Goal: Task Accomplishment & Management: Complete application form

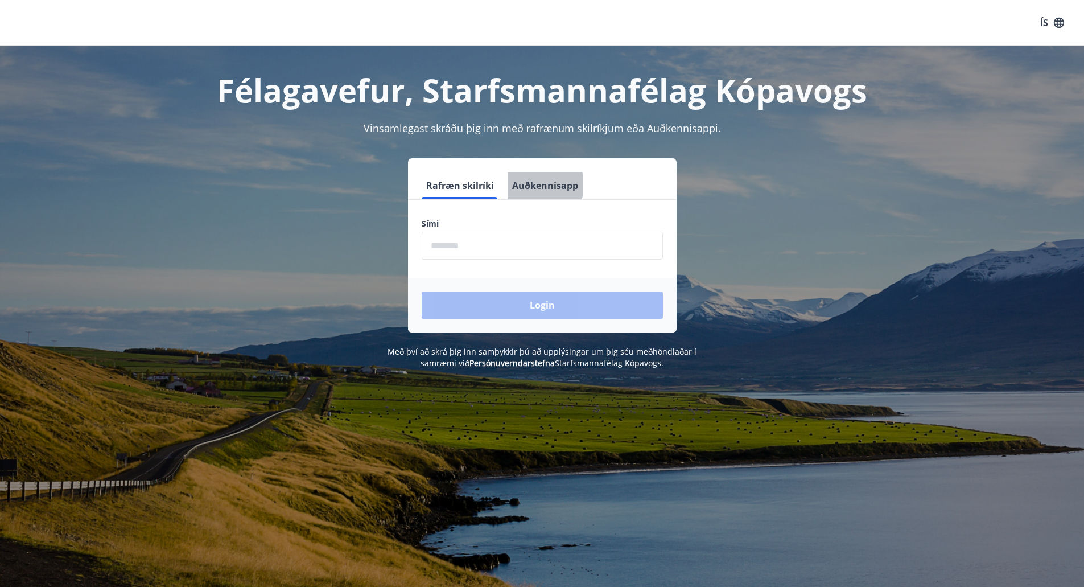
click at [532, 185] on button "Auðkennisapp" at bounding box center [545, 185] width 75 height 27
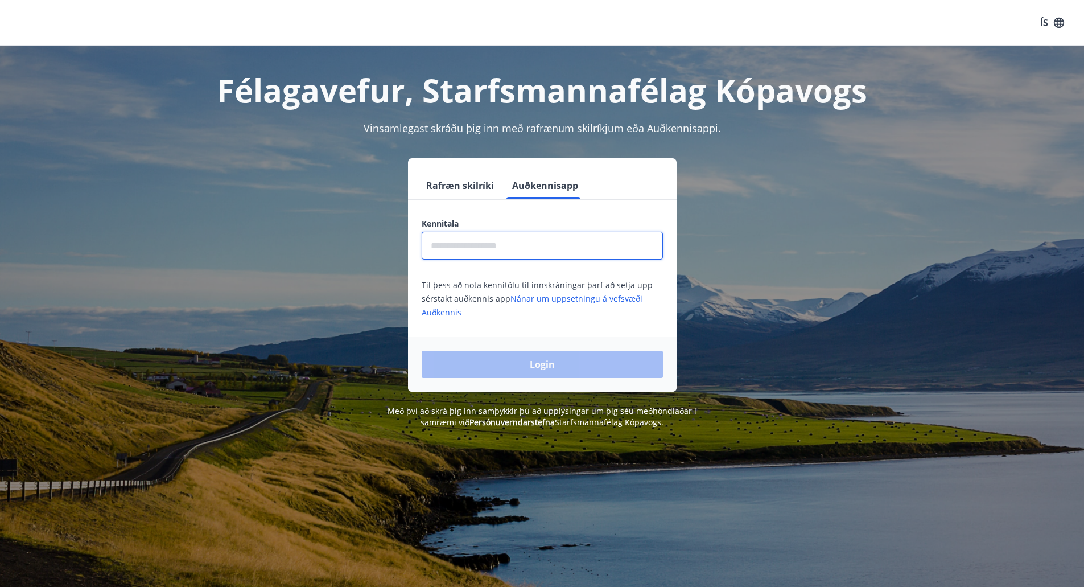
drag, startPoint x: 514, startPoint y: 252, endPoint x: 510, endPoint y: 248, distance: 6.0
click at [512, 252] on input "text" at bounding box center [542, 246] width 241 height 28
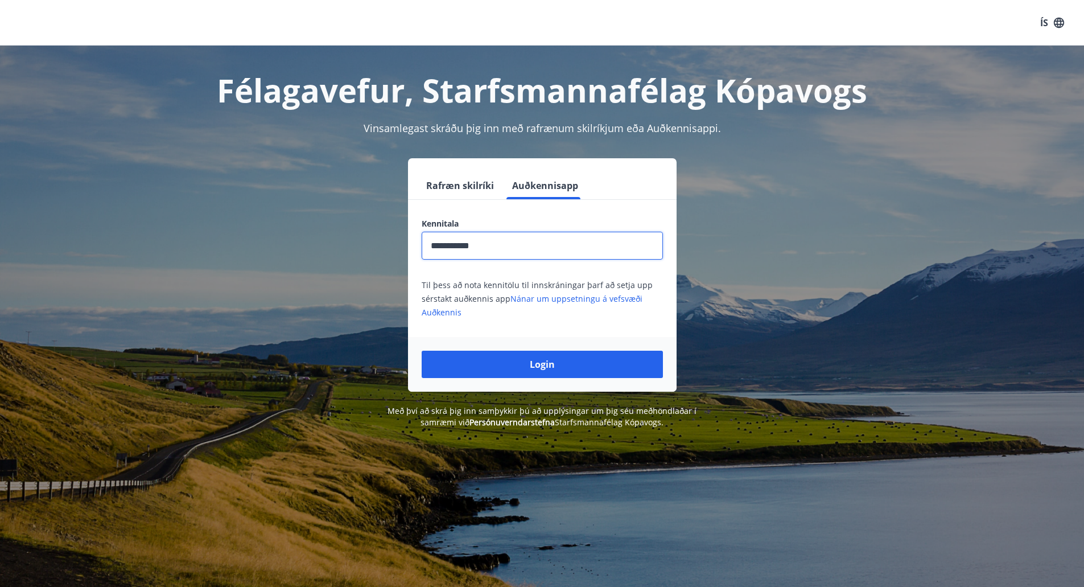
type input "**********"
click at [422, 351] on button "Login" at bounding box center [542, 364] width 241 height 27
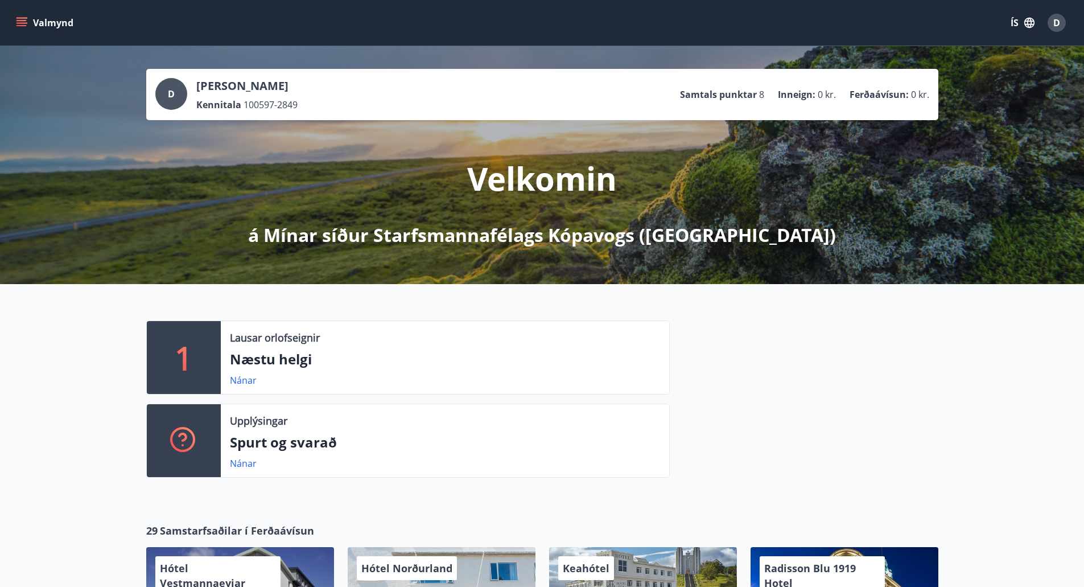
click at [732, 95] on p "Samtals punktar" at bounding box center [718, 94] width 77 height 13
click at [1062, 18] on div "D" at bounding box center [1057, 23] width 18 height 18
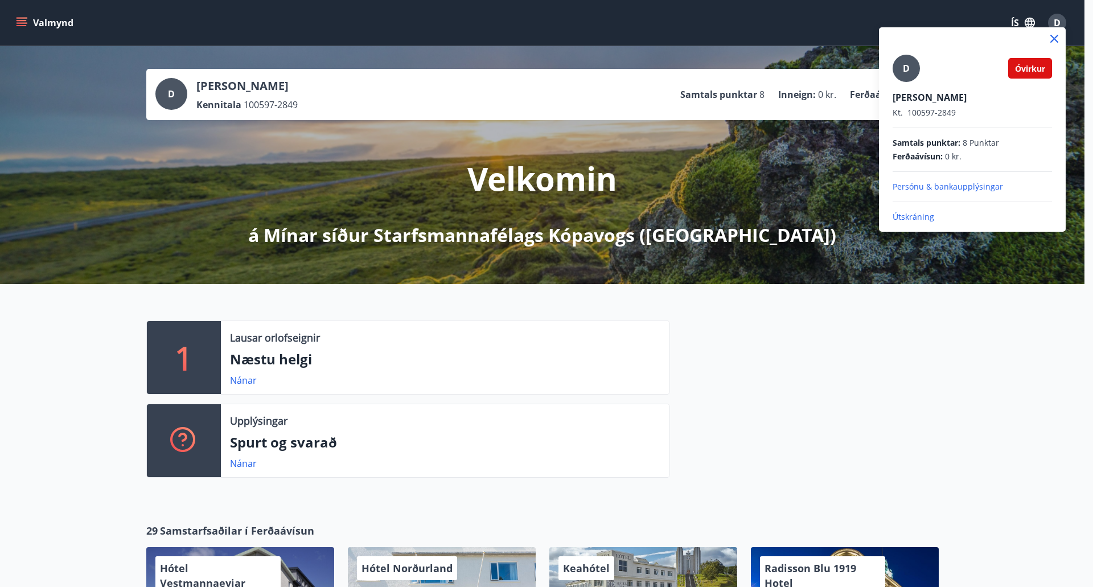
click at [569, 427] on div at bounding box center [546, 293] width 1093 height 587
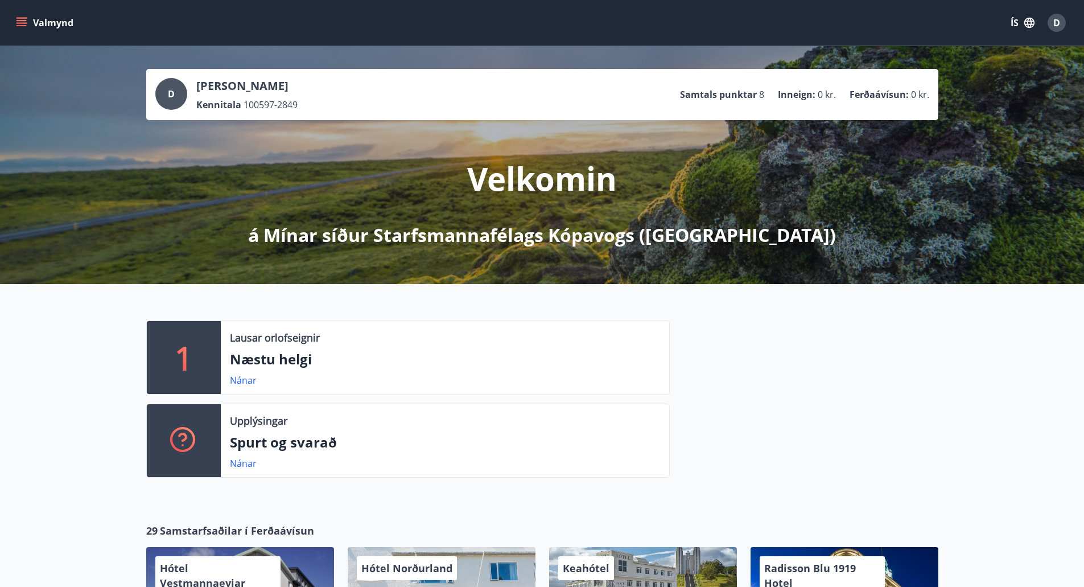
click at [25, 21] on icon "menu" at bounding box center [22, 20] width 10 height 1
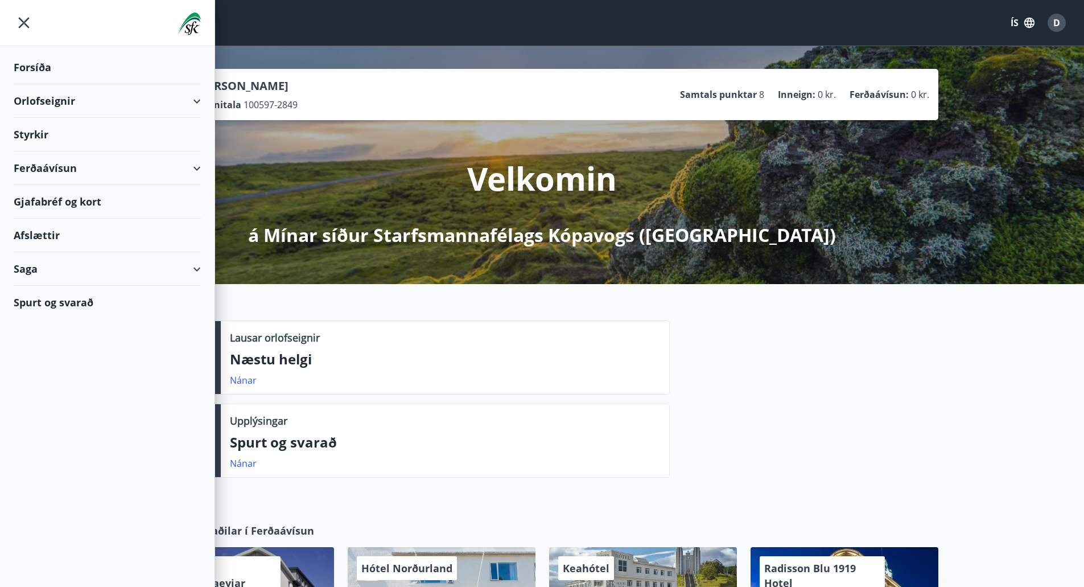
click at [28, 84] on div "Styrkir" at bounding box center [107, 68] width 187 height 34
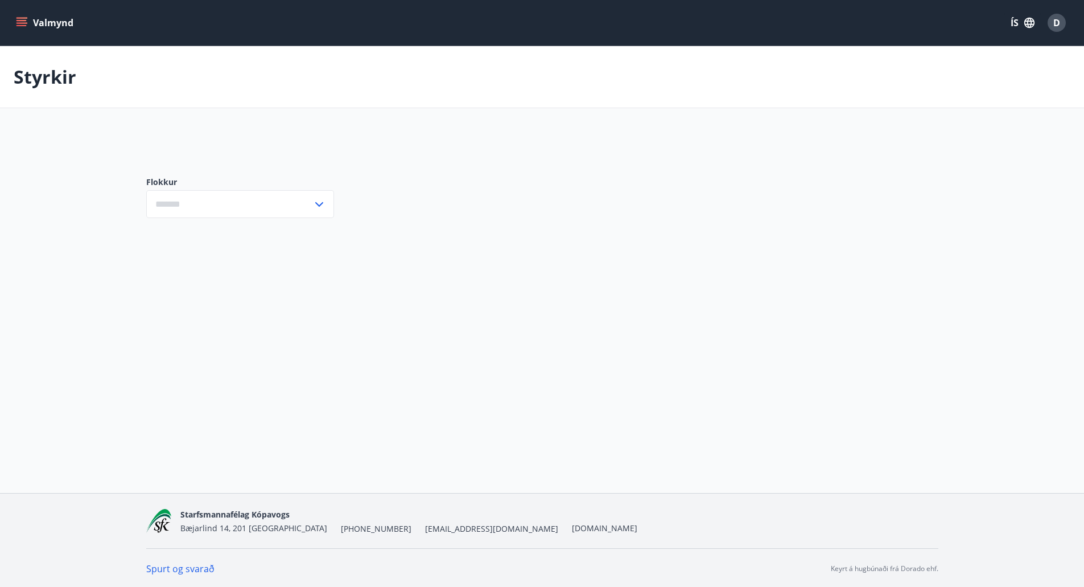
type input "***"
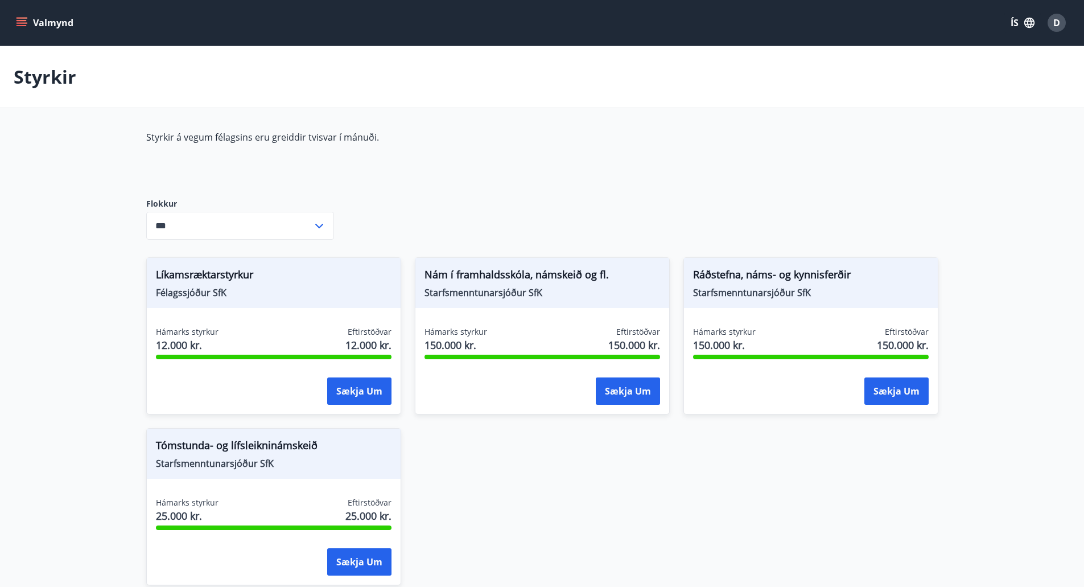
click at [29, 27] on button "Valmynd" at bounding box center [46, 23] width 64 height 20
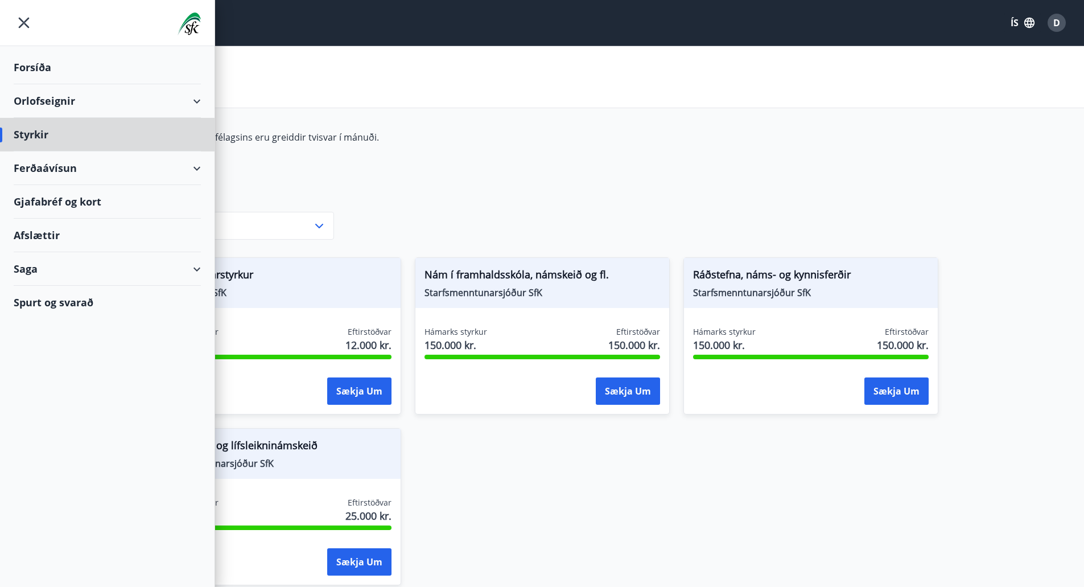
click at [36, 61] on div "Forsíða" at bounding box center [107, 68] width 187 height 34
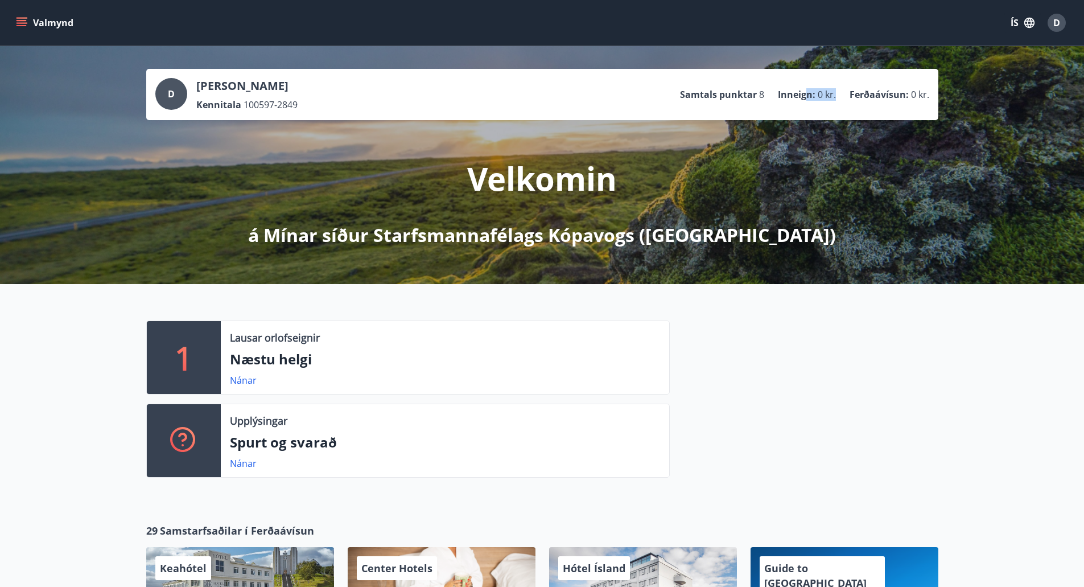
drag, startPoint x: 817, startPoint y: 94, endPoint x: 841, endPoint y: 92, distance: 24.6
click at [840, 92] on ul "Samtals punktar 8 Inneign : 0 kr. Ferðaávísun : 0 kr." at bounding box center [804, 95] width 249 height 22
click at [729, 96] on p "Samtals punktar" at bounding box center [718, 94] width 77 height 13
drag, startPoint x: 760, startPoint y: 93, endPoint x: 775, endPoint y: 93, distance: 14.8
click at [775, 93] on ul "Samtals punktar 8 Inneign : 0 kr. Ferðaávísun : 0 kr." at bounding box center [804, 95] width 249 height 22
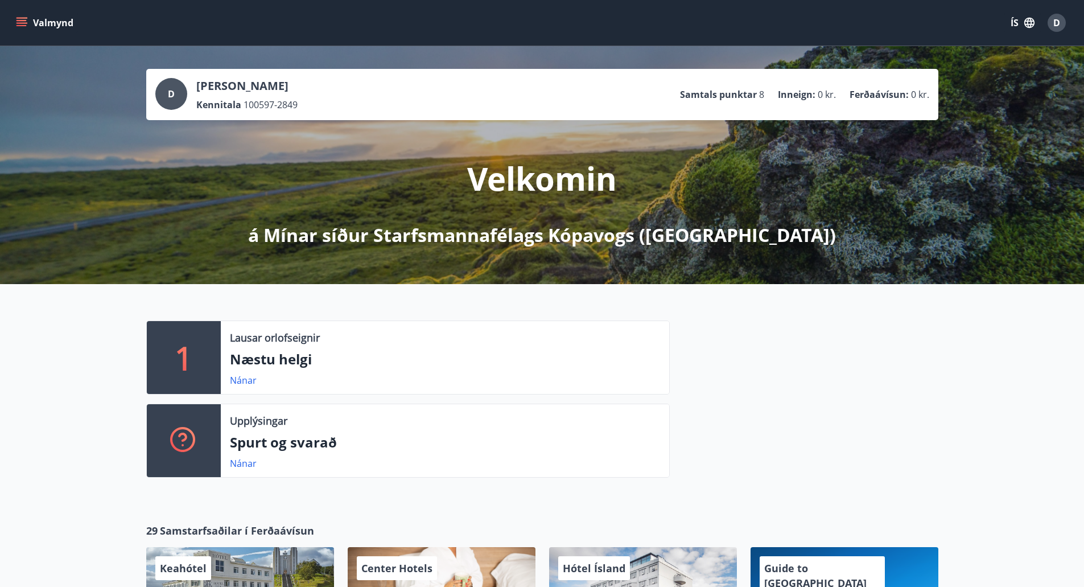
click at [781, 106] on div "D [PERSON_NAME] Kennitala 100597-2849 Samtals punktar 8 Inneign : 0 kr. Ferðaáv…" at bounding box center [542, 94] width 774 height 33
drag, startPoint x: 869, startPoint y: 96, endPoint x: 889, endPoint y: 96, distance: 19.9
click at [881, 96] on ul "Samtals punktar 8 Inneign : 0 kr. Ferðaávísun : 0 kr." at bounding box center [804, 95] width 249 height 22
click at [60, 21] on button "Valmynd" at bounding box center [46, 23] width 64 height 20
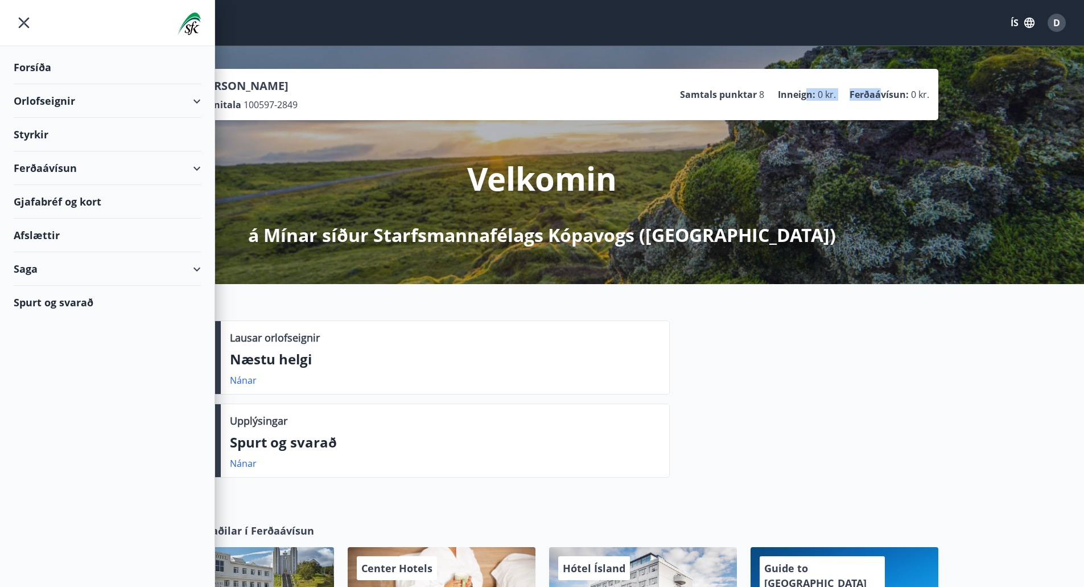
click at [33, 84] on div "Styrkir" at bounding box center [107, 68] width 187 height 34
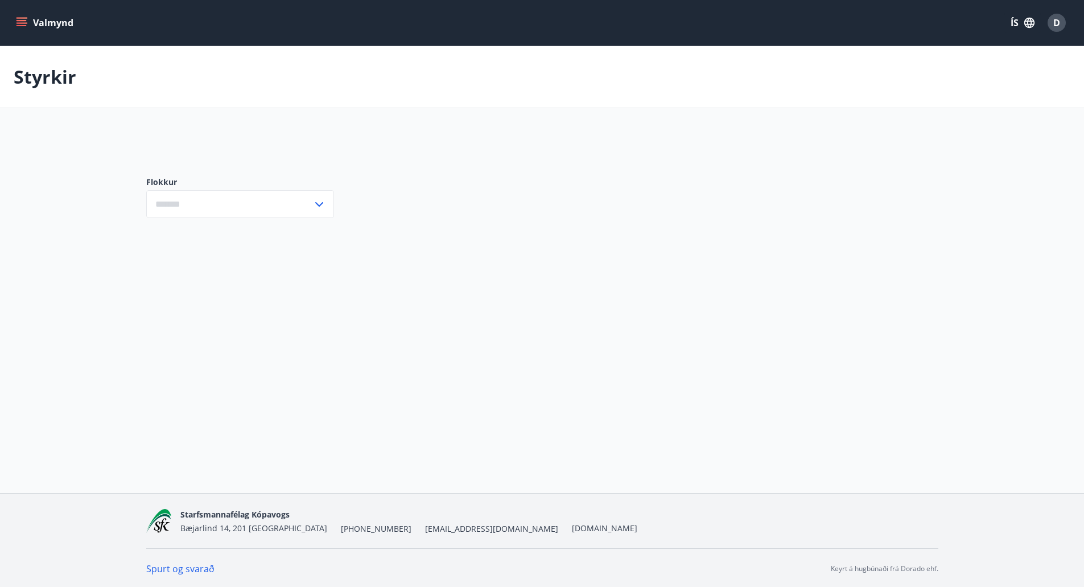
type input "***"
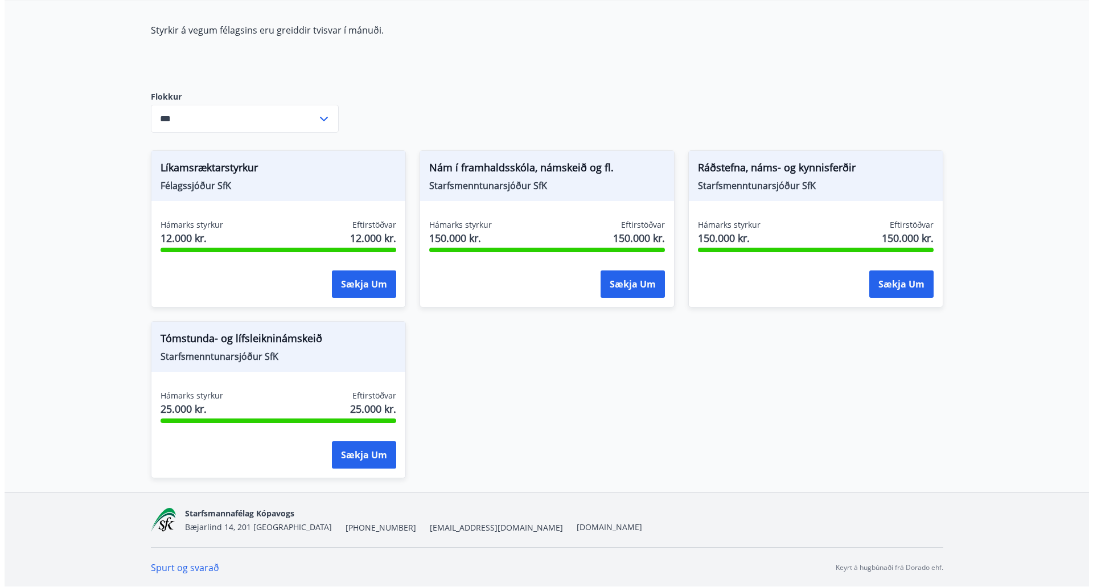
scroll to position [108, 0]
click at [909, 269] on div "Hámarks styrkur 150.000 kr. Eftirstöðvar 150.000 kr. Sækja um" at bounding box center [811, 260] width 254 height 83
click at [899, 284] on button "Sækja um" at bounding box center [896, 283] width 64 height 27
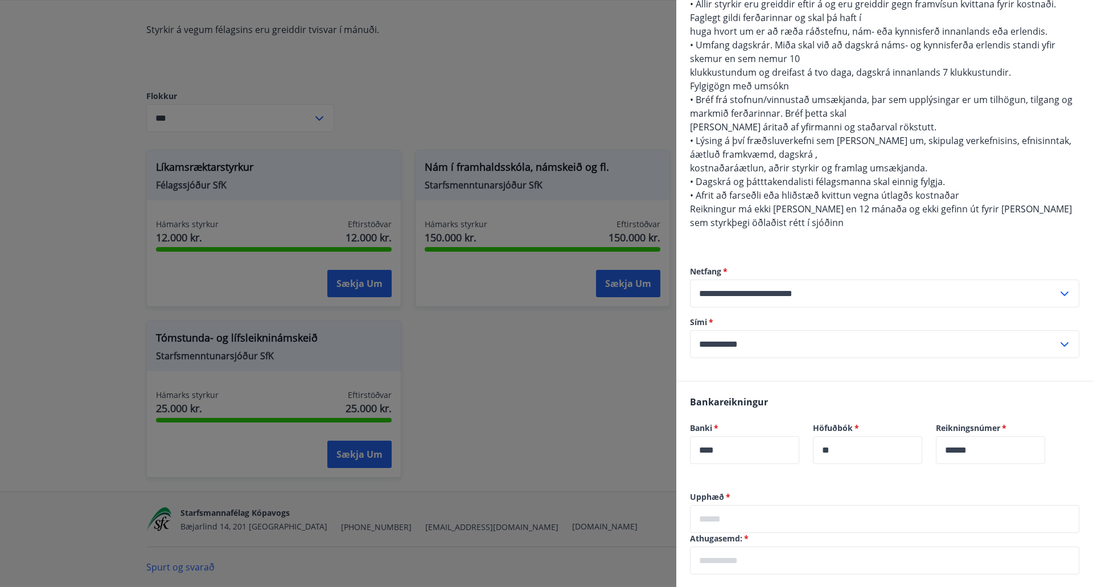
scroll to position [398, 0]
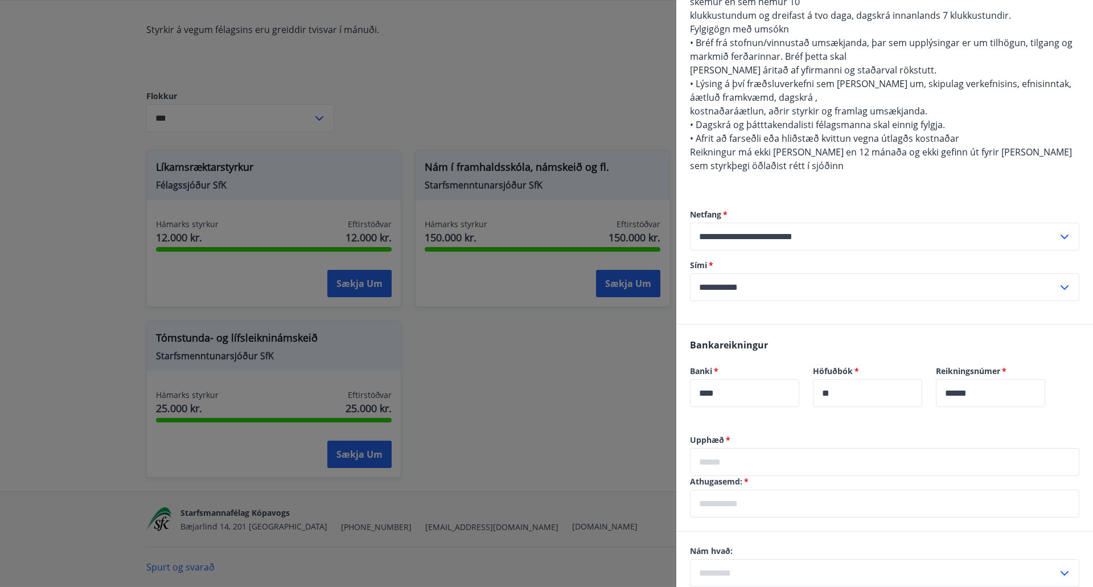
click at [783, 559] on input "text" at bounding box center [874, 573] width 368 height 28
click at [767, 518] on li "Innanlands" at bounding box center [884, 528] width 388 height 20
click at [779, 559] on input "**********" at bounding box center [874, 573] width 368 height 28
click at [779, 538] on li "Erlendis" at bounding box center [884, 548] width 388 height 20
type input "********"
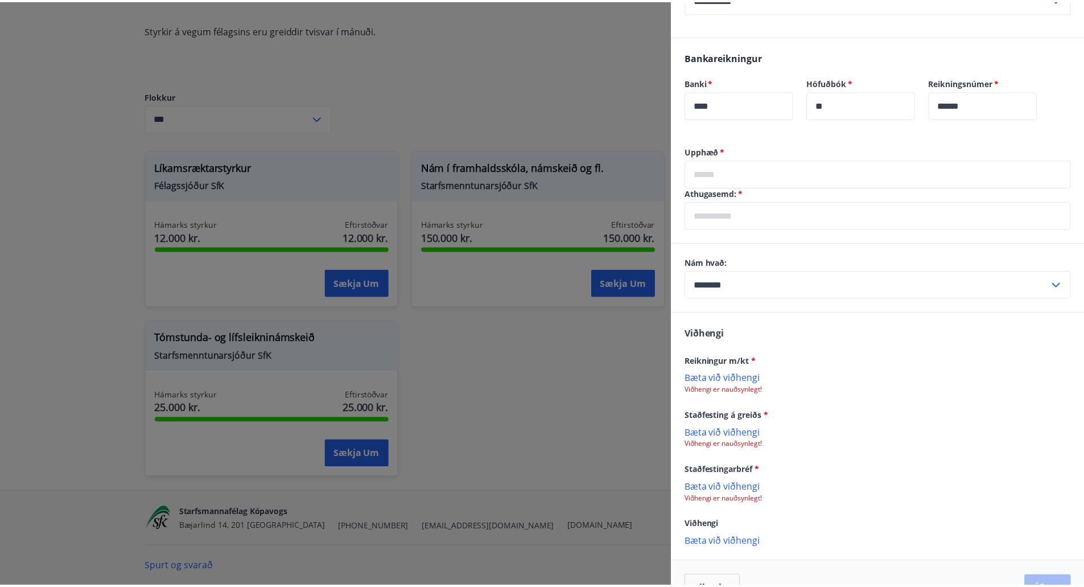
scroll to position [690, 0]
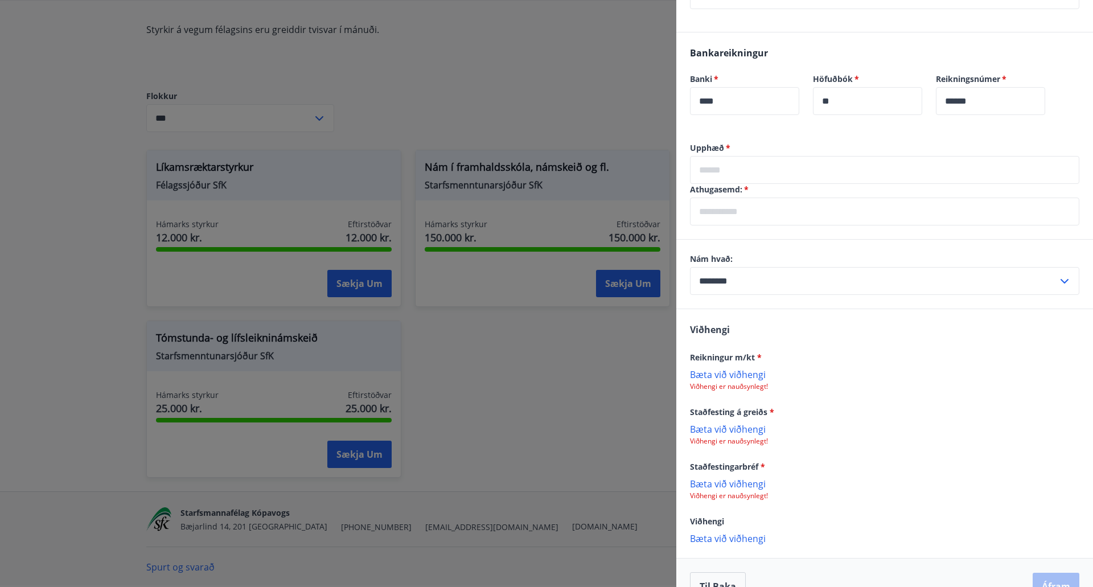
click at [528, 434] on div at bounding box center [546, 293] width 1093 height 587
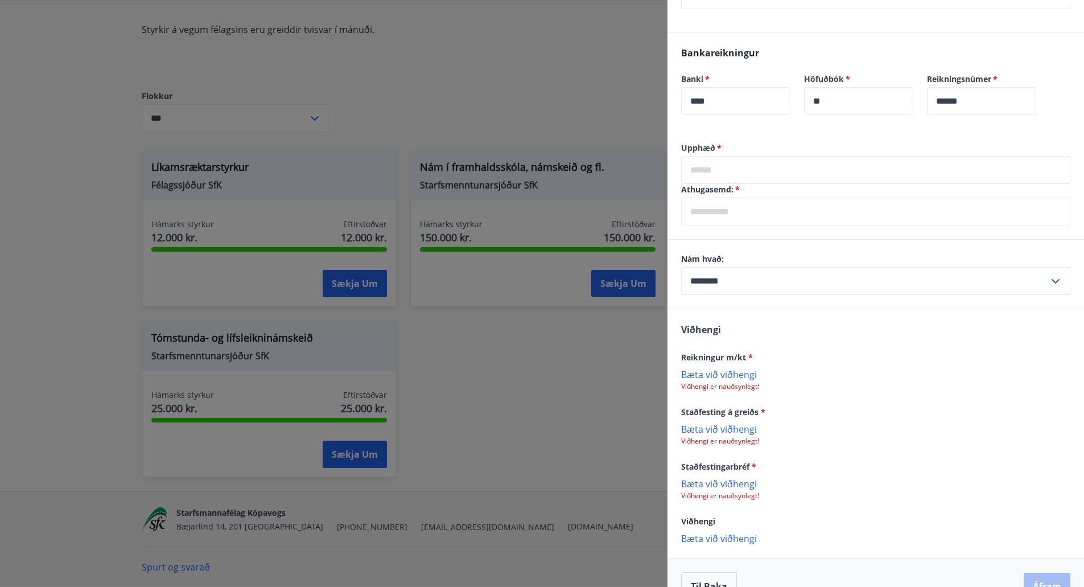
scroll to position [0, 0]
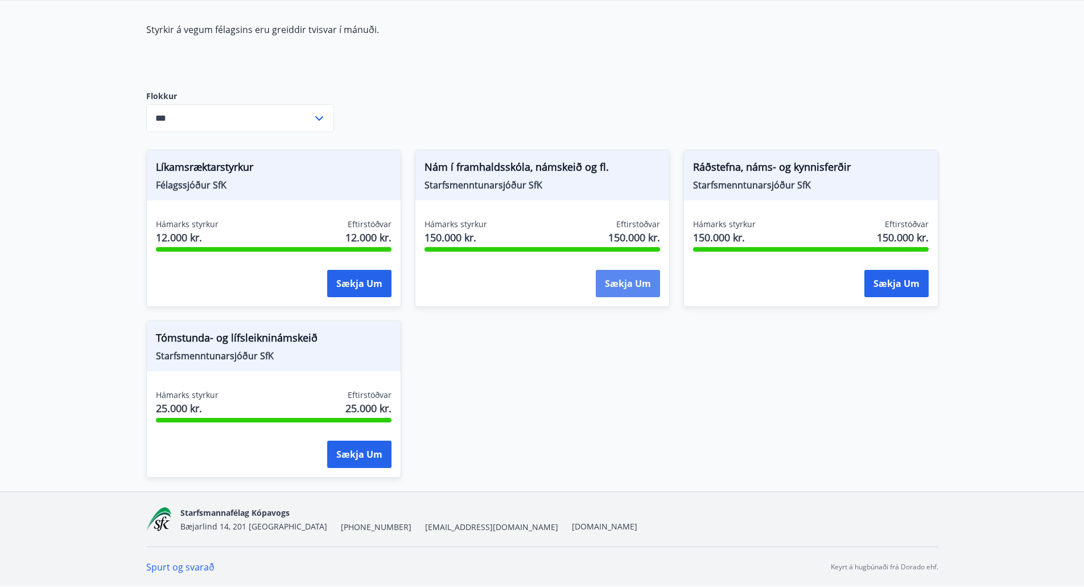
click at [615, 286] on button "Sækja um" at bounding box center [628, 283] width 64 height 27
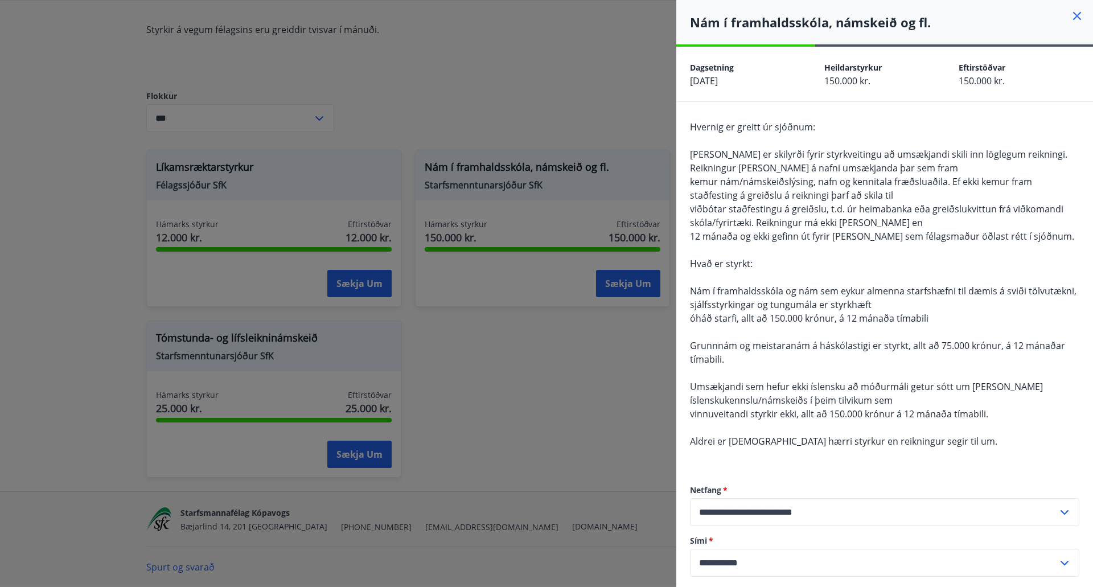
click at [528, 384] on div at bounding box center [546, 293] width 1093 height 587
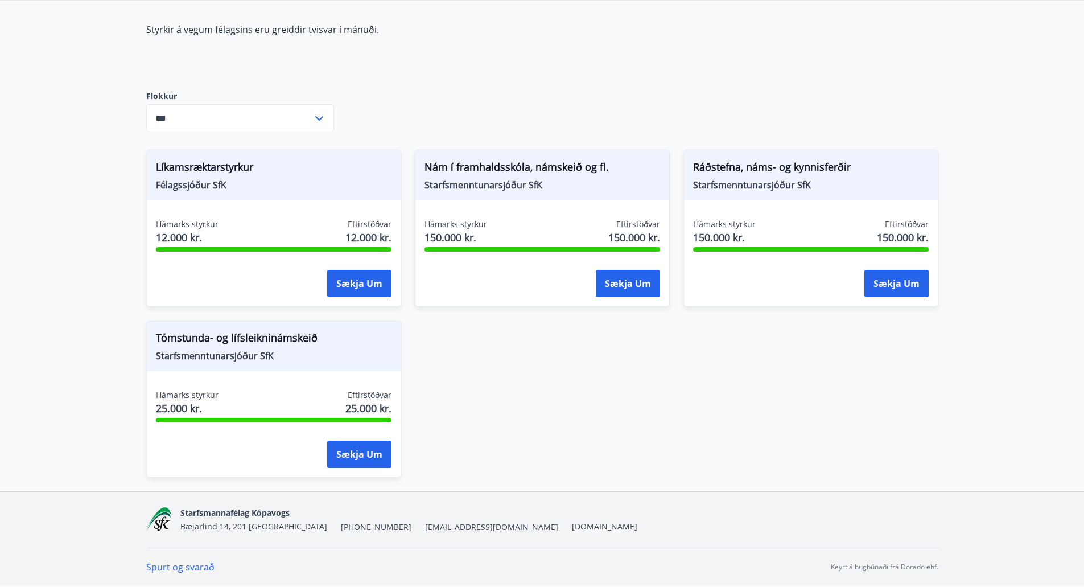
click at [303, 119] on input "***" at bounding box center [229, 118] width 166 height 28
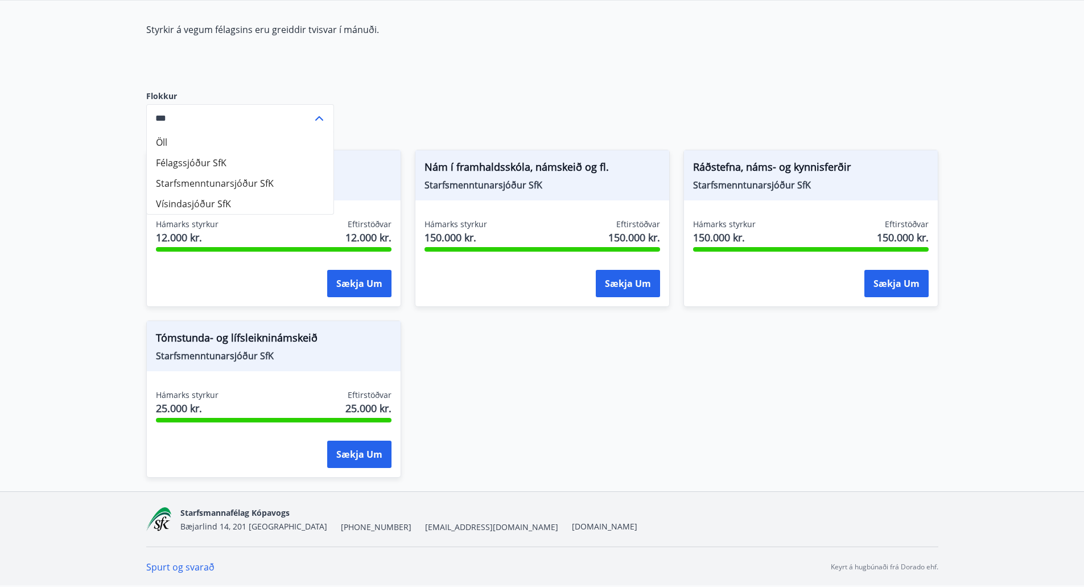
click at [42, 313] on main "Styrkir Styrkir á vegum félagsins eru greiddir tvisvar í mánuði. Flokkur Öll Fé…" at bounding box center [542, 215] width 1084 height 553
click at [539, 360] on div "Líkamsræktarstyrkur Félagssjóður SfK Hámarks styrkur 12.000 kr. Eftirstöðvar 12…" at bounding box center [536, 306] width 806 height 341
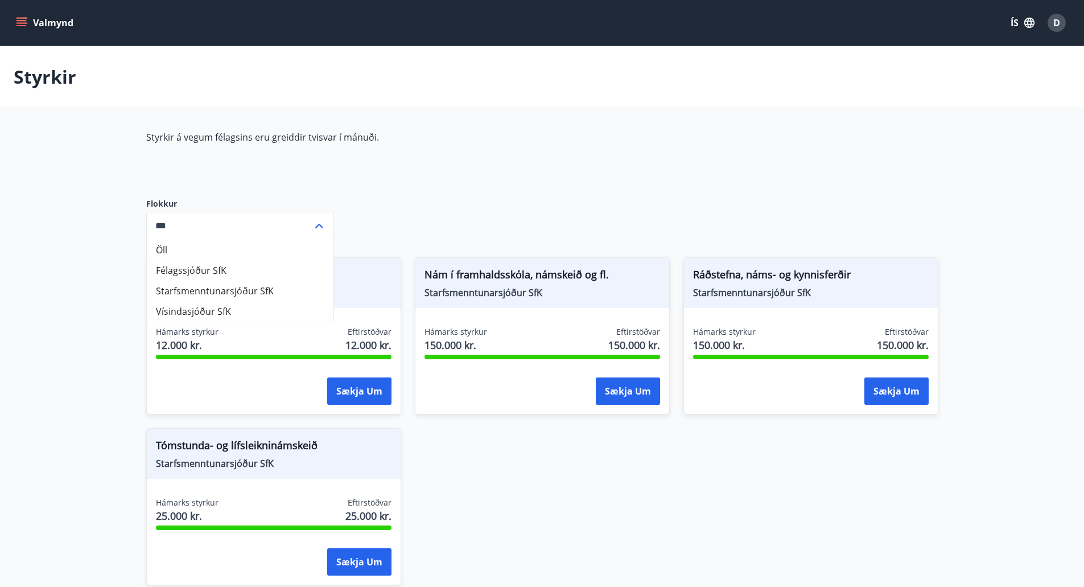
scroll to position [57, 0]
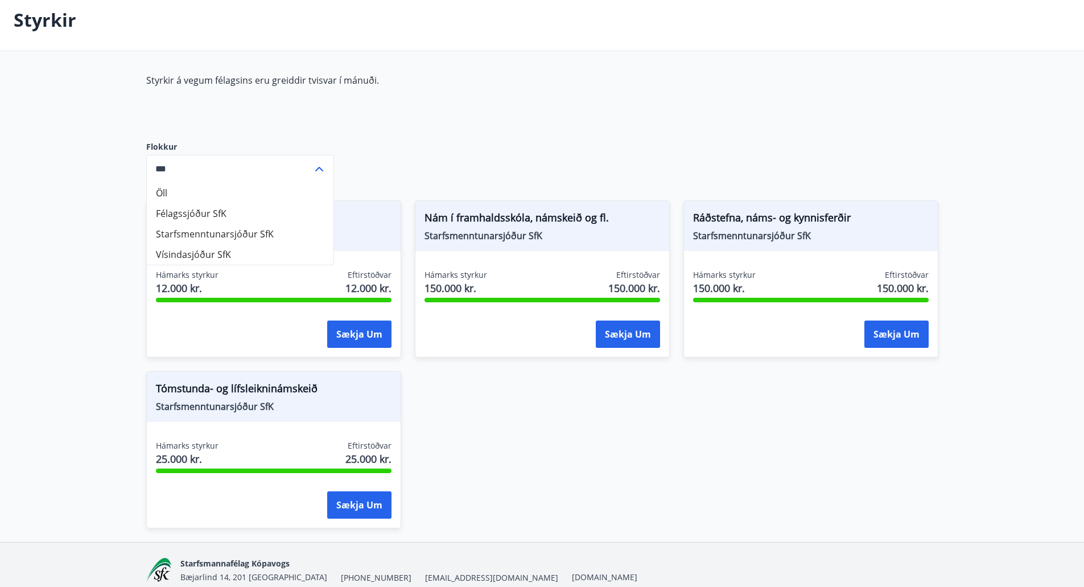
click at [46, 372] on main "Styrkir Styrkir á vegum félagsins eru greiddir tvisvar í mánuði. Flokkur Öll Fé…" at bounding box center [542, 265] width 1084 height 553
click at [64, 390] on main "Styrkir Styrkir á vegum félagsins eru greiddir tvisvar í mánuði. Flokkur Öll Fé…" at bounding box center [542, 265] width 1084 height 553
click at [562, 439] on div "Líkamsræktarstyrkur Félagssjóður SfK Hámarks styrkur 12.000 kr. Eftirstöðvar 12…" at bounding box center [536, 357] width 806 height 341
click at [316, 165] on icon at bounding box center [319, 169] width 14 height 14
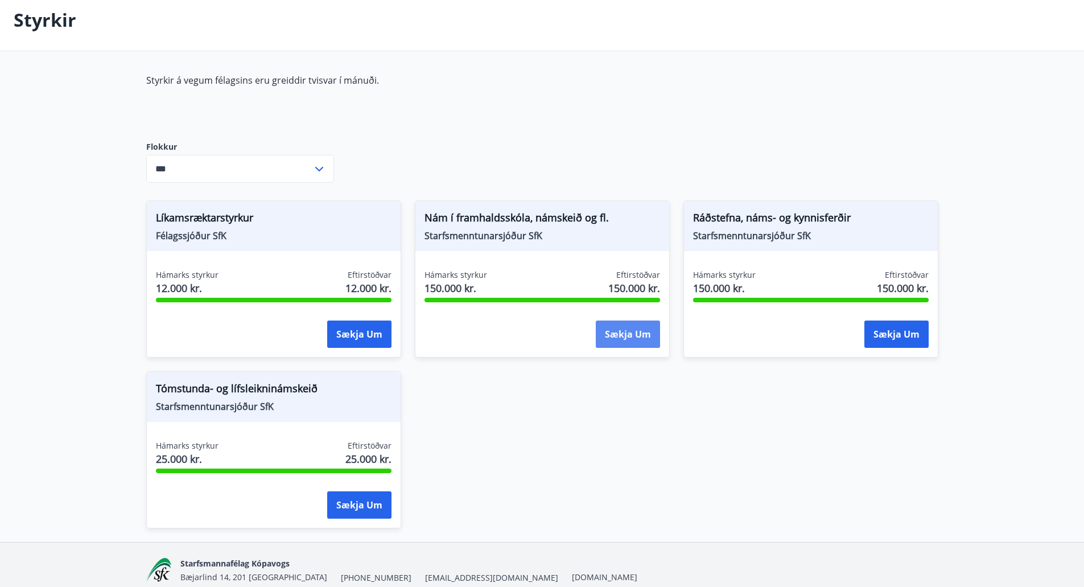
click at [608, 335] on button "Sækja um" at bounding box center [628, 333] width 64 height 27
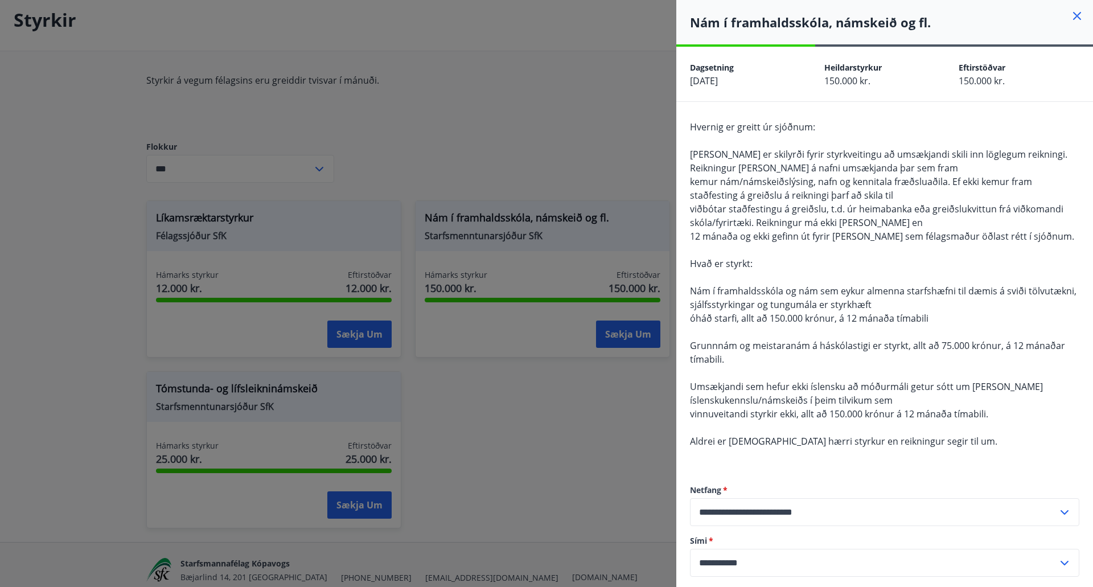
click at [616, 142] on div at bounding box center [546, 293] width 1093 height 587
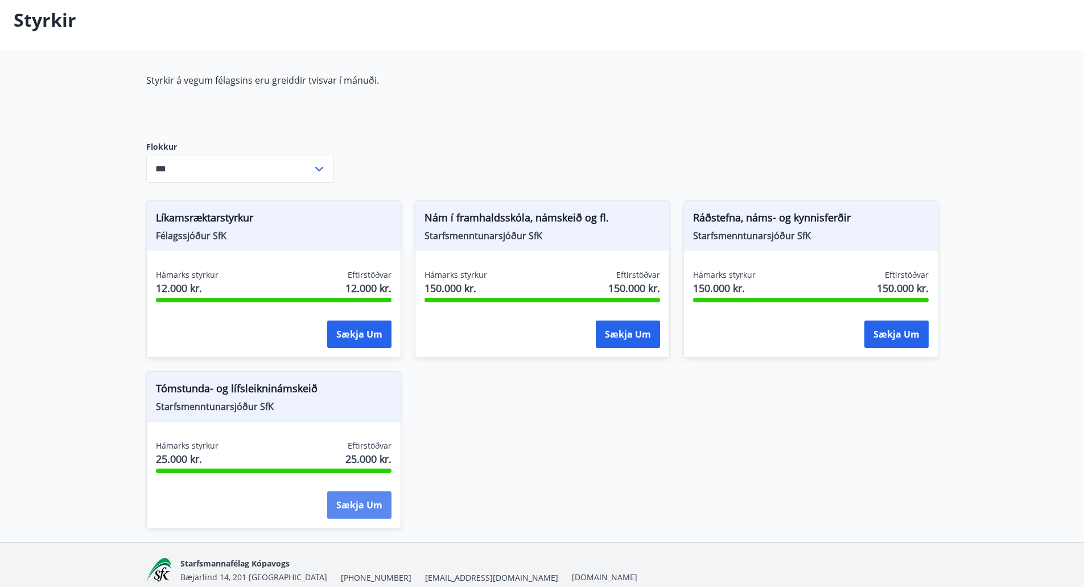
click at [346, 497] on button "Sækja um" at bounding box center [359, 504] width 64 height 27
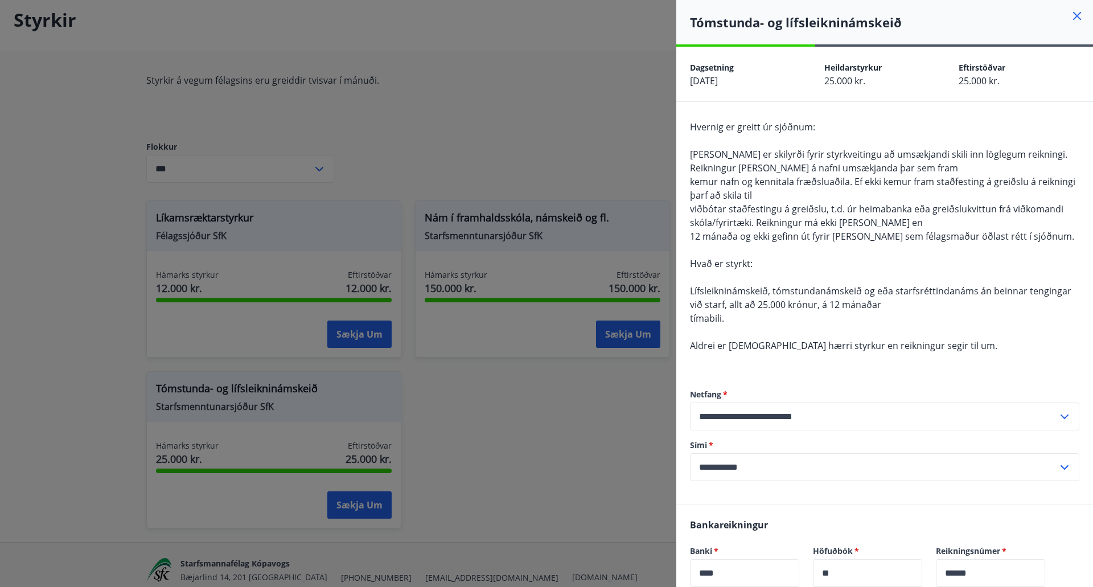
click at [464, 147] on div at bounding box center [546, 293] width 1093 height 587
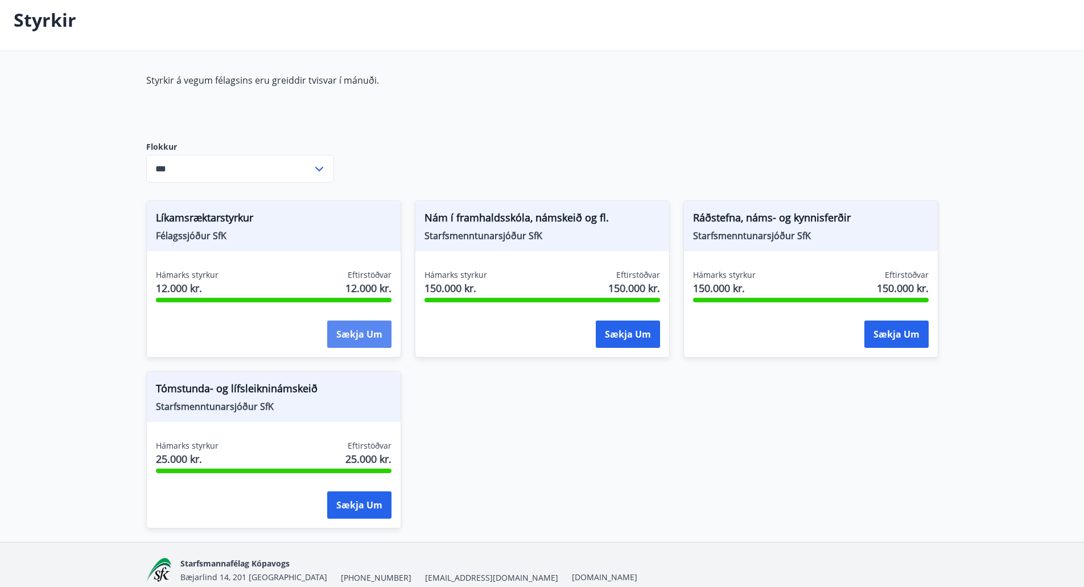
click at [345, 341] on button "Sækja um" at bounding box center [359, 333] width 64 height 27
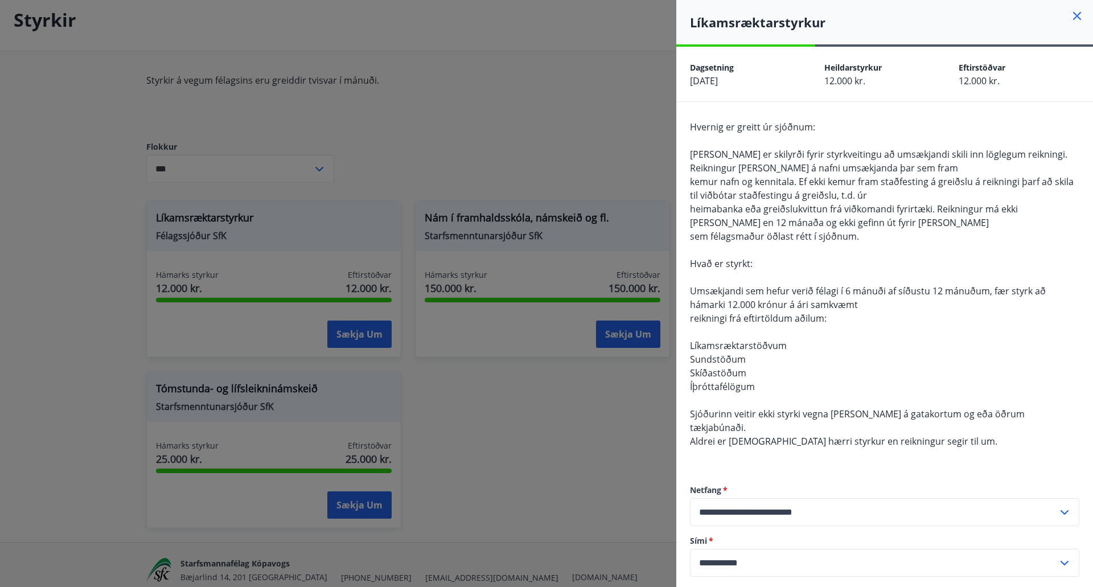
click at [528, 433] on div at bounding box center [546, 293] width 1093 height 587
